Goal: Transaction & Acquisition: Obtain resource

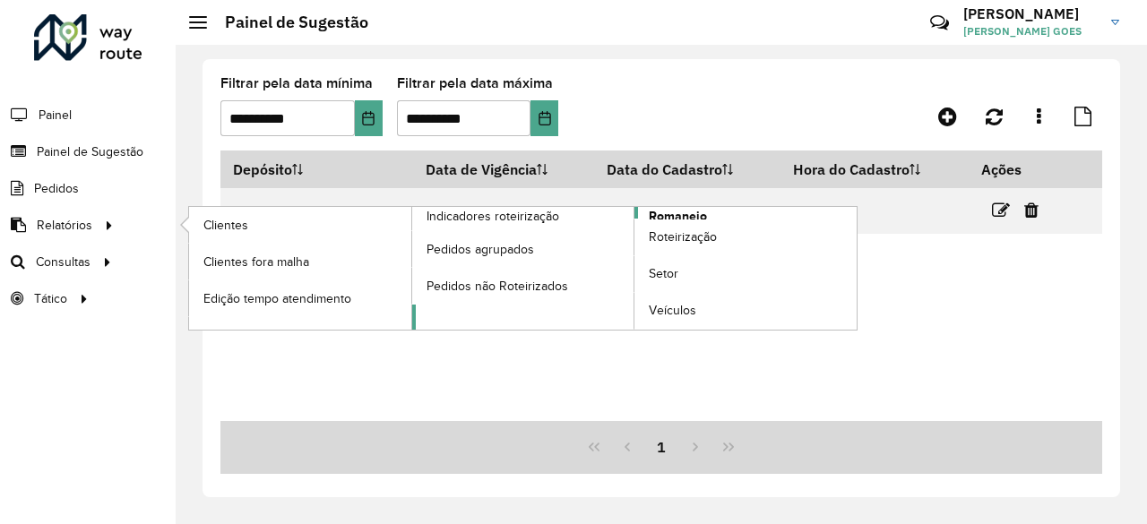
click at [690, 215] on span "Romaneio" at bounding box center [678, 216] width 58 height 19
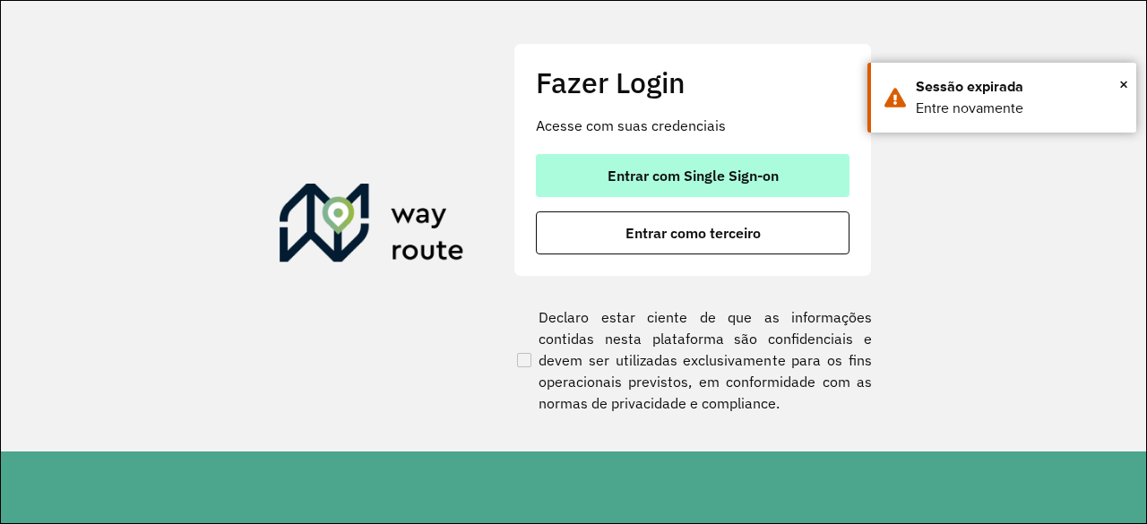
click at [794, 180] on button "Entrar com Single Sign-on" at bounding box center [693, 175] width 314 height 43
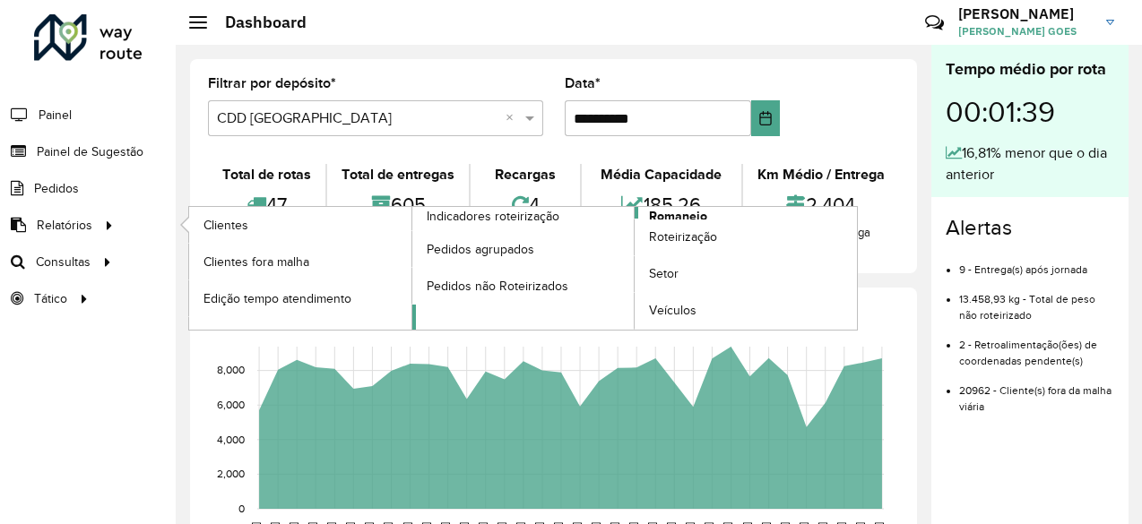
click at [689, 211] on span "Romaneio" at bounding box center [678, 216] width 58 height 19
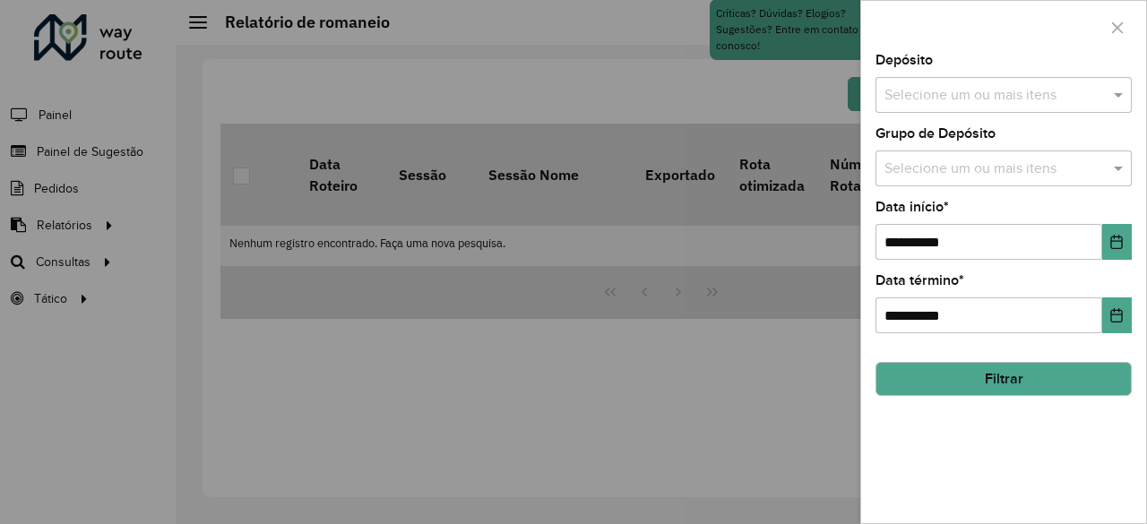
click at [1029, 87] on input "text" at bounding box center [994, 96] width 229 height 22
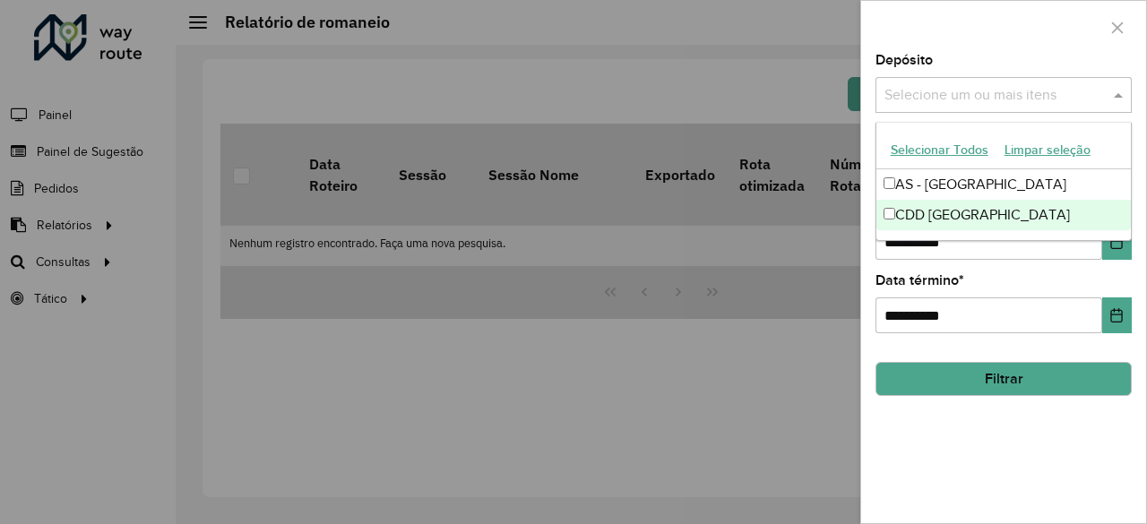
click at [970, 207] on div "CDD [GEOGRAPHIC_DATA]" at bounding box center [1004, 215] width 255 height 30
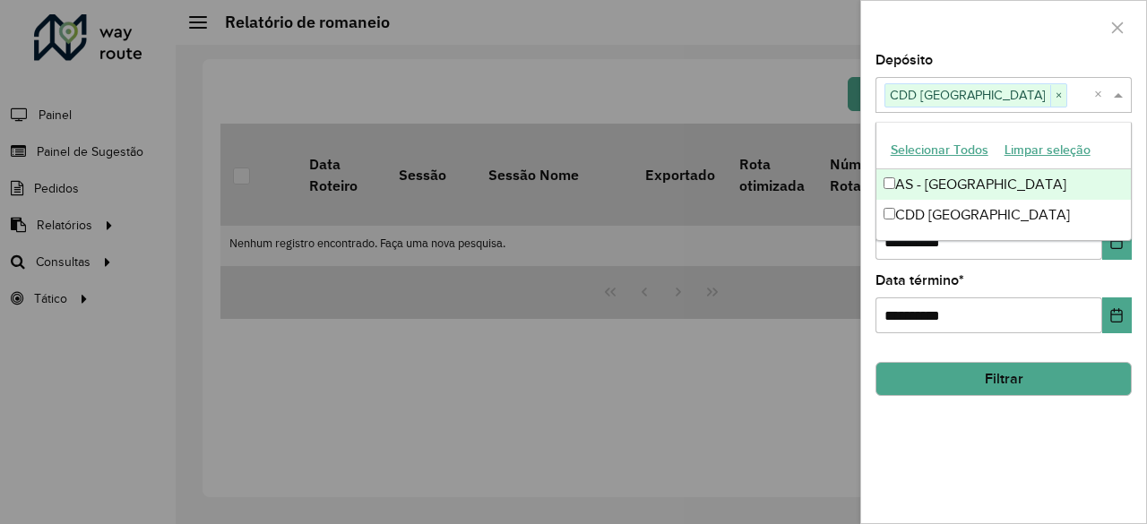
click at [1003, 55] on div "Depósito Selecione um ou mais itens CDD Fortaleza × ×" at bounding box center [1004, 83] width 256 height 59
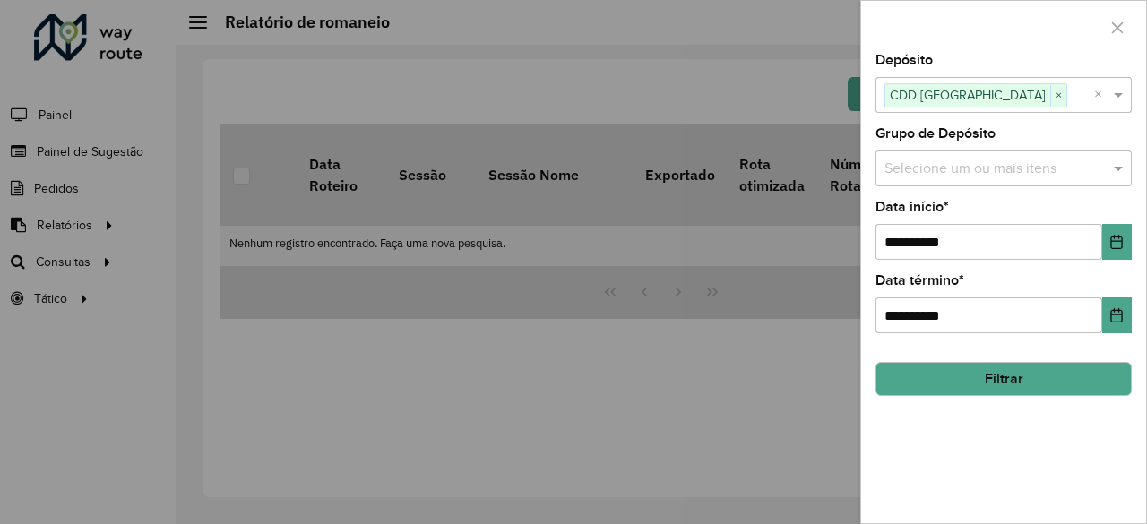
click at [1012, 164] on input "text" at bounding box center [994, 170] width 229 height 22
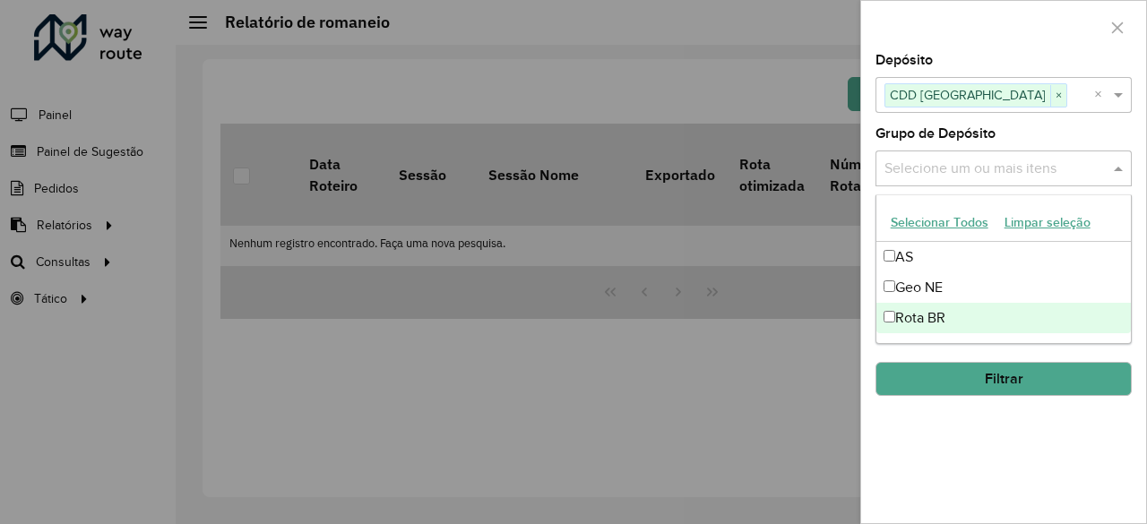
click at [941, 307] on div "Rota BR" at bounding box center [1004, 318] width 255 height 30
click at [979, 394] on div "**********" at bounding box center [1004, 289] width 285 height 470
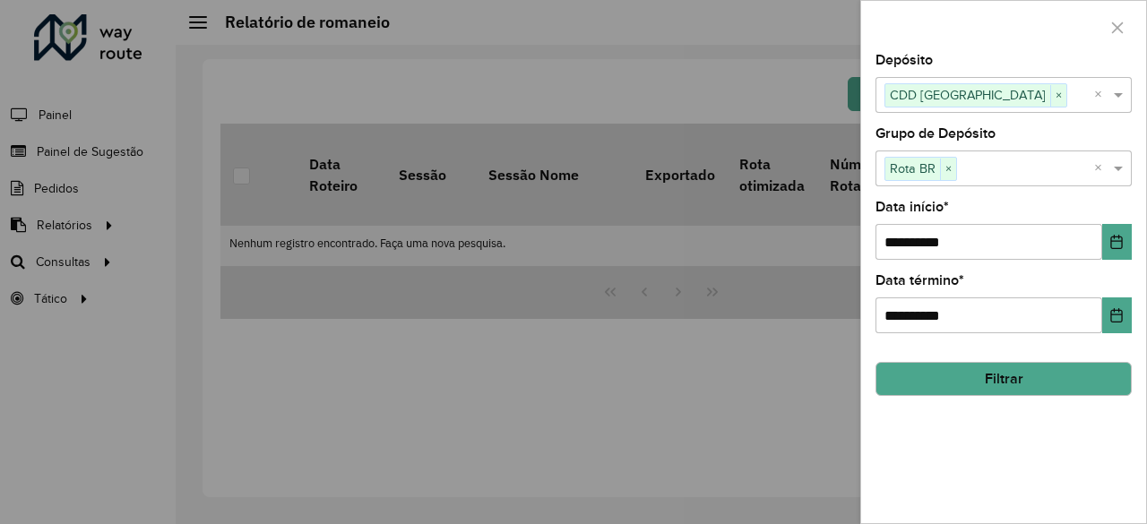
click at [989, 371] on button "Filtrar" at bounding box center [1004, 379] width 256 height 34
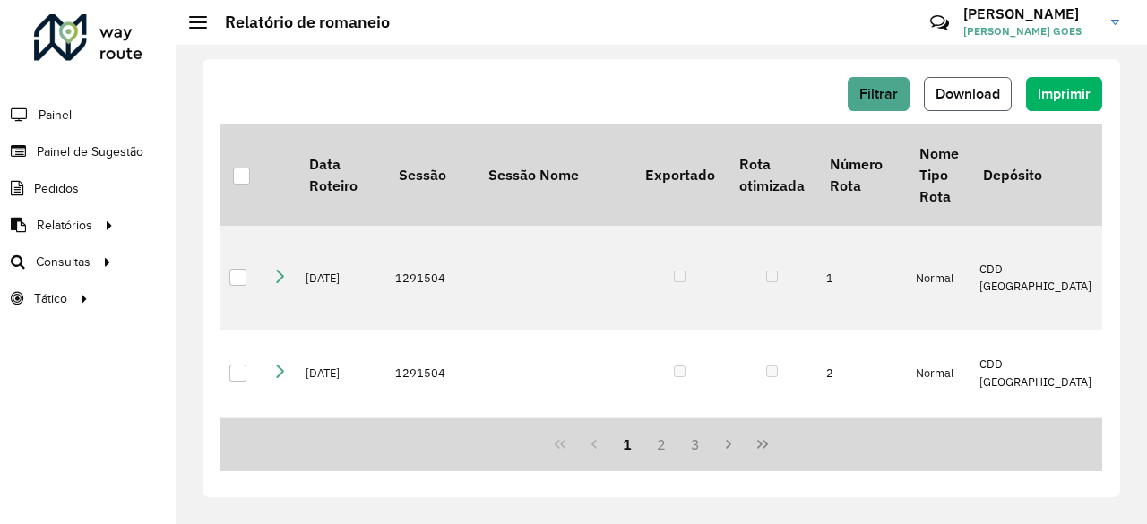
click at [973, 87] on span "Download" at bounding box center [968, 93] width 65 height 15
